Goal: Navigation & Orientation: Find specific page/section

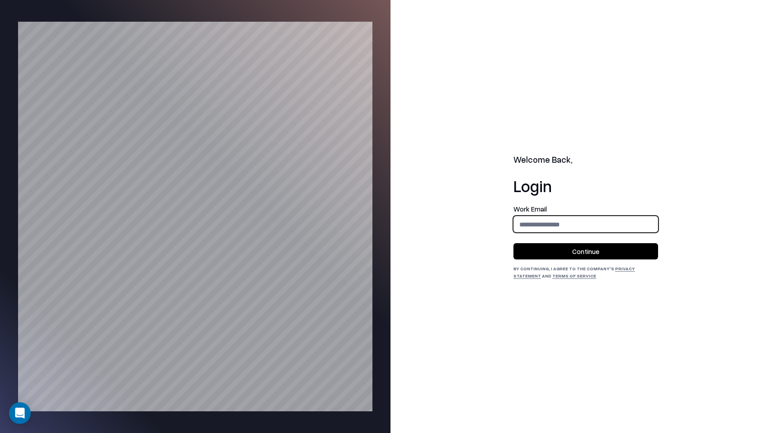
click at [531, 220] on input "email" at bounding box center [586, 224] width 144 height 17
type input "**********"
click at [559, 249] on button "Continue" at bounding box center [585, 251] width 145 height 16
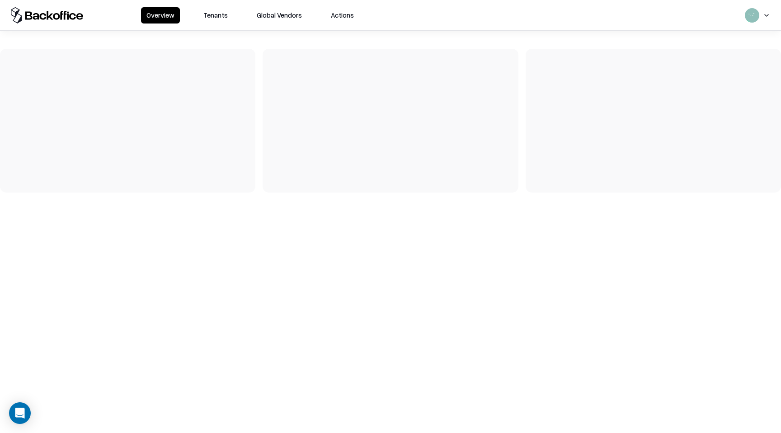
click at [203, 12] on button "Tenants" at bounding box center [215, 15] width 35 height 16
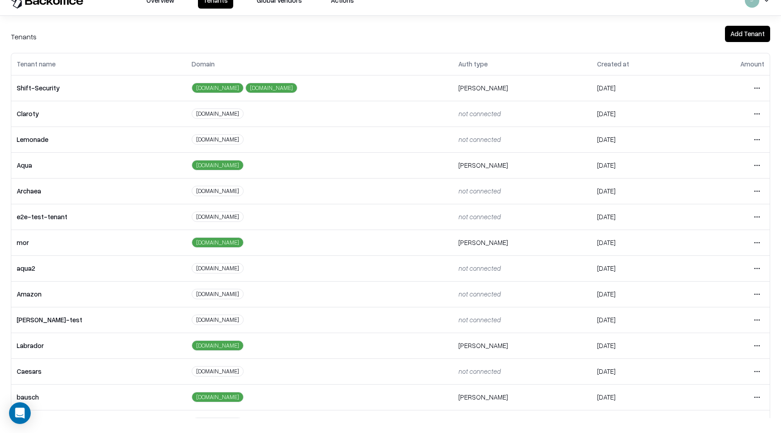
scroll to position [3, 0]
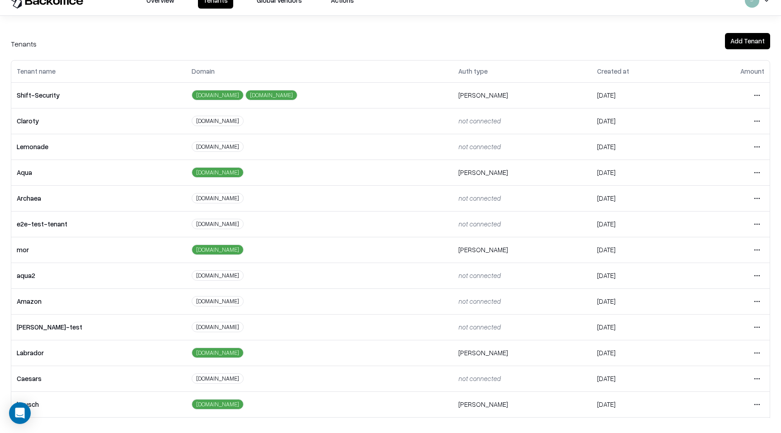
click at [753, 148] on html "Overview Tenants Global Vendors Actions Tenants Add Tenant Tenant name Domain A…" at bounding box center [390, 201] width 781 height 433
click at [694, 221] on div "Login to tenant" at bounding box center [719, 222] width 98 height 18
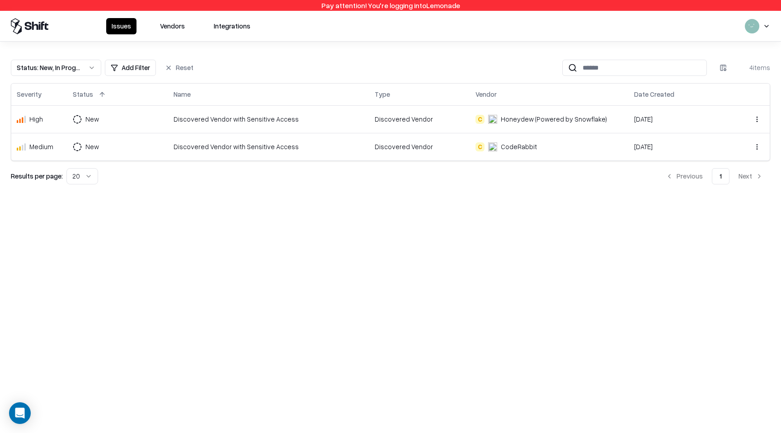
click at [175, 24] on button "Vendors" at bounding box center [173, 26] width 36 height 16
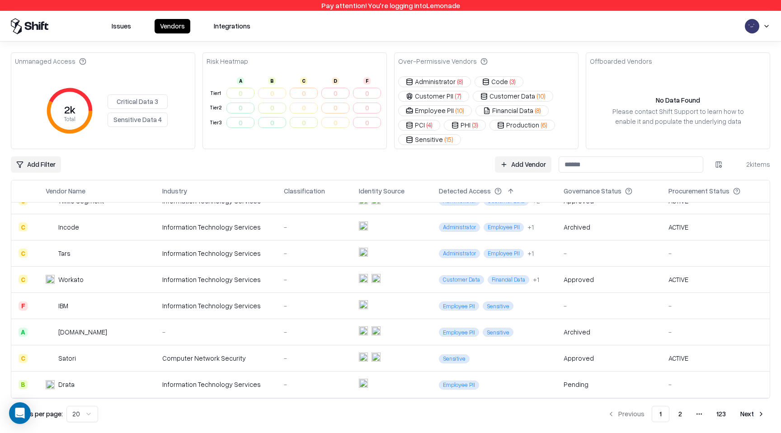
scroll to position [329, 0]
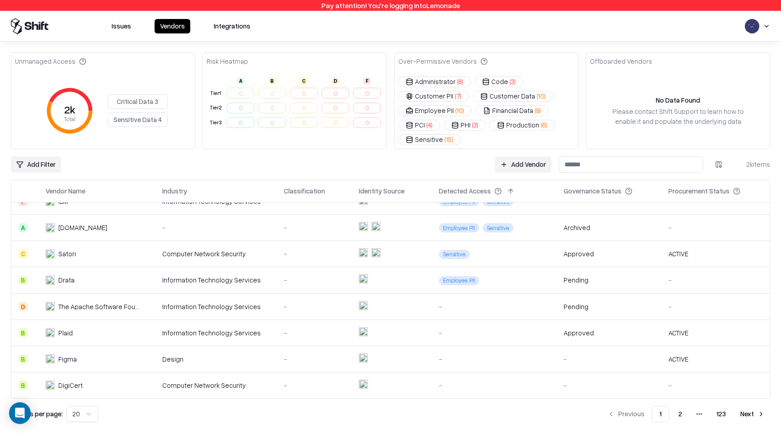
click at [71, 421] on html "Pay attention! You're logging into Lemonade Issues Vendors Integrations Unmanag…" at bounding box center [390, 216] width 781 height 433
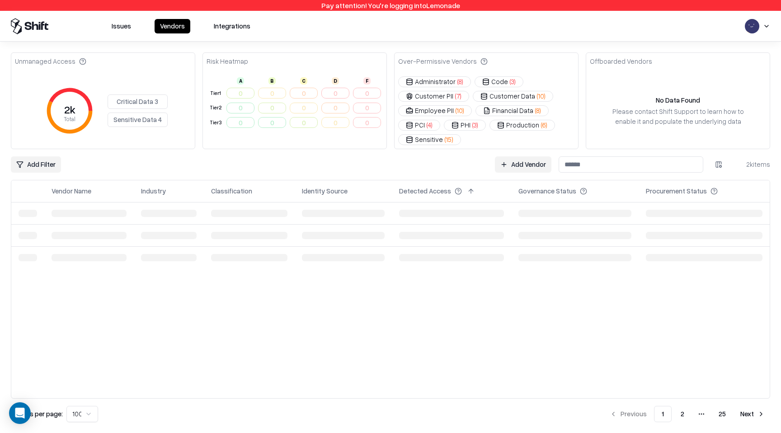
scroll to position [0, 0]
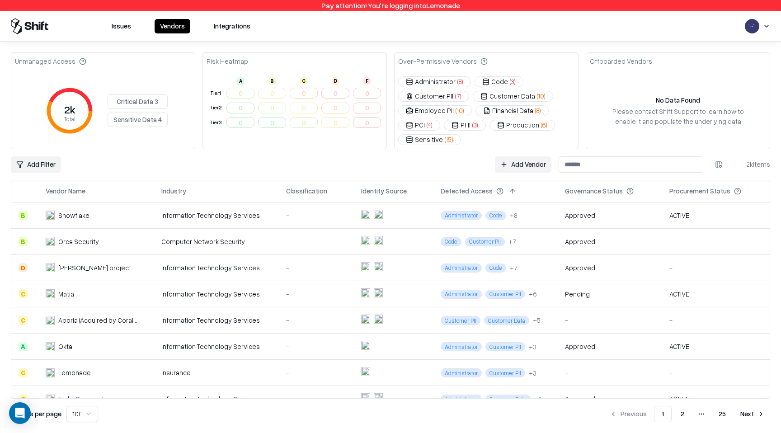
click at [413, 192] on button at bounding box center [415, 191] width 11 height 11
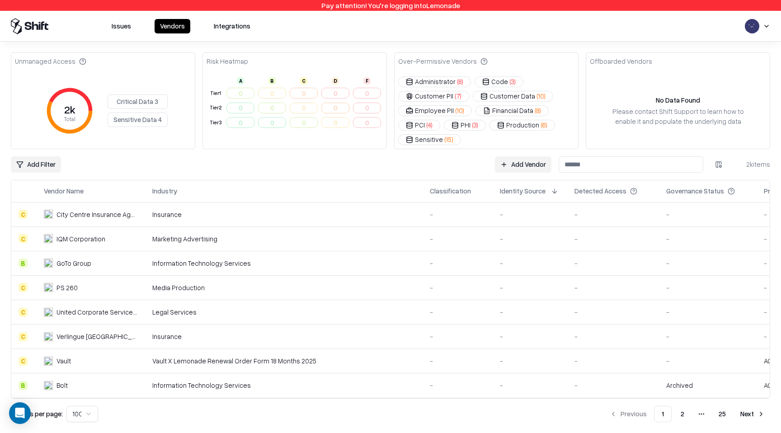
click at [549, 193] on button at bounding box center [554, 191] width 11 height 11
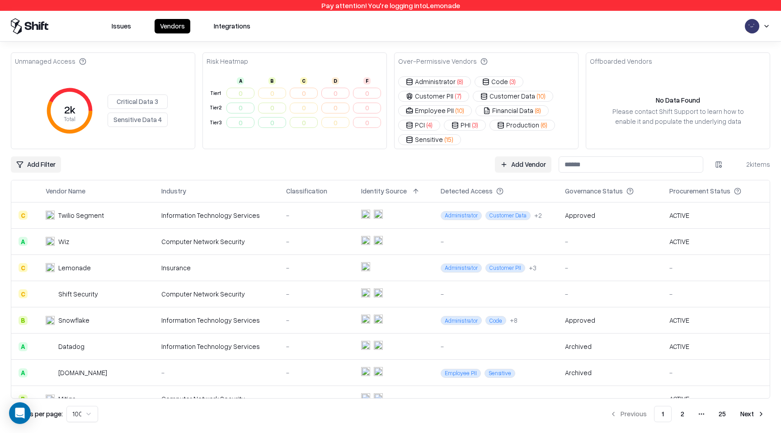
click at [81, 415] on html "Pay attention! You're logging into Lemonade Issues Vendors Integrations Unmanag…" at bounding box center [390, 216] width 781 height 433
click at [206, 160] on html "Pay attention! You're logging into Lemonade Issues Vendors Integrations Unmanag…" at bounding box center [390, 216] width 781 height 433
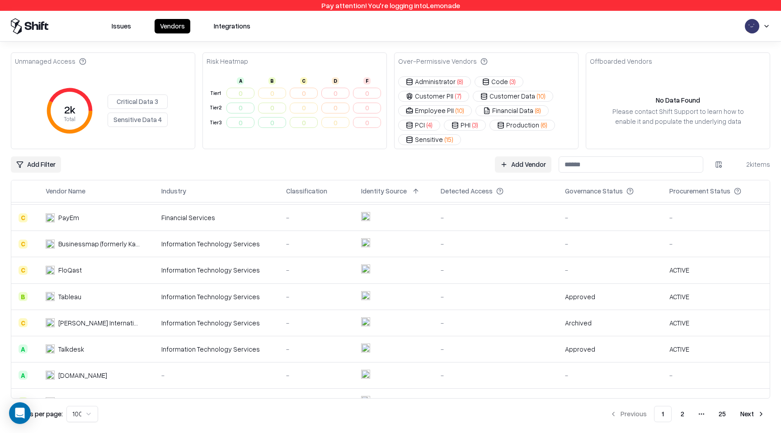
scroll to position [2431, 0]
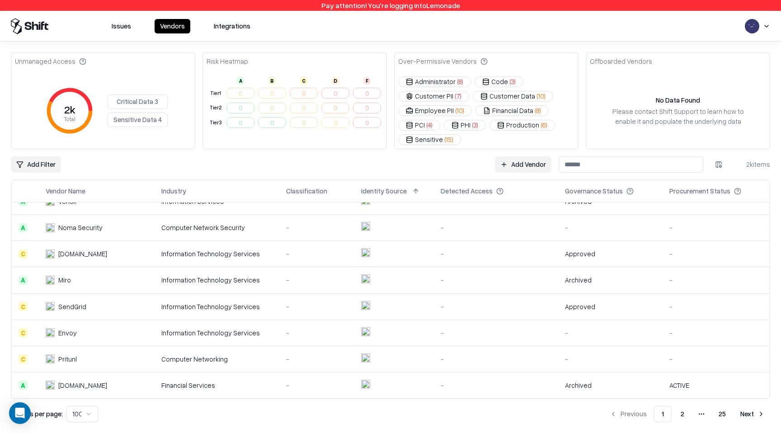
click at [740, 418] on button "Next" at bounding box center [752, 414] width 35 height 16
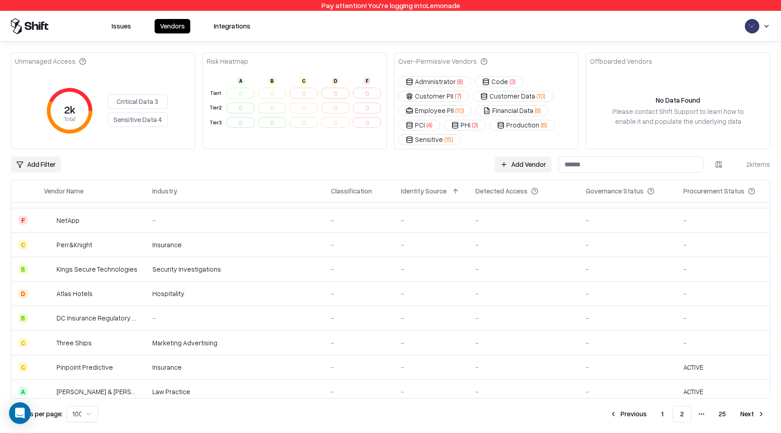
scroll to position [2355, 0]
